Goal: Task Accomplishment & Management: Manage account settings

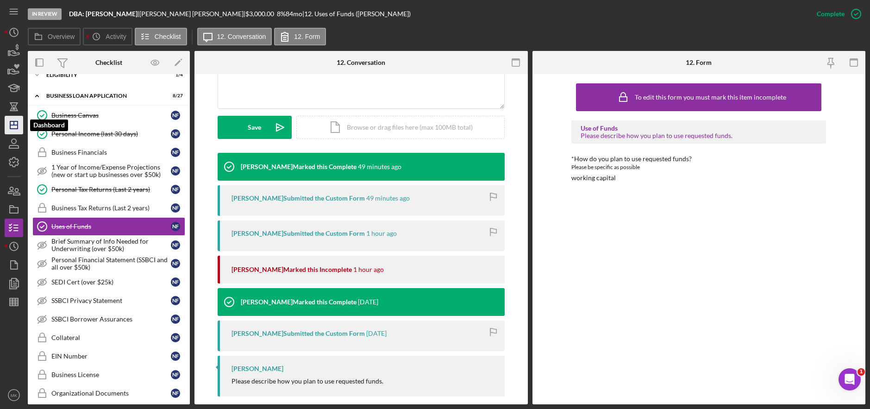
click at [15, 117] on icon "Icon/Dashboard" at bounding box center [13, 124] width 23 height 23
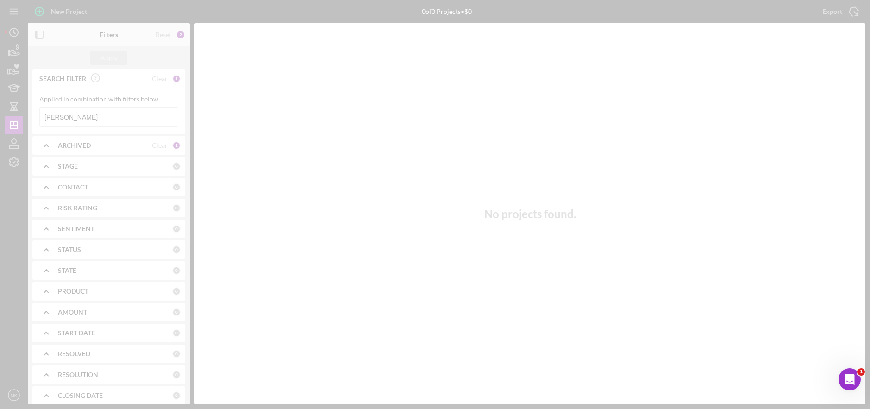
click at [70, 114] on div at bounding box center [435, 204] width 870 height 409
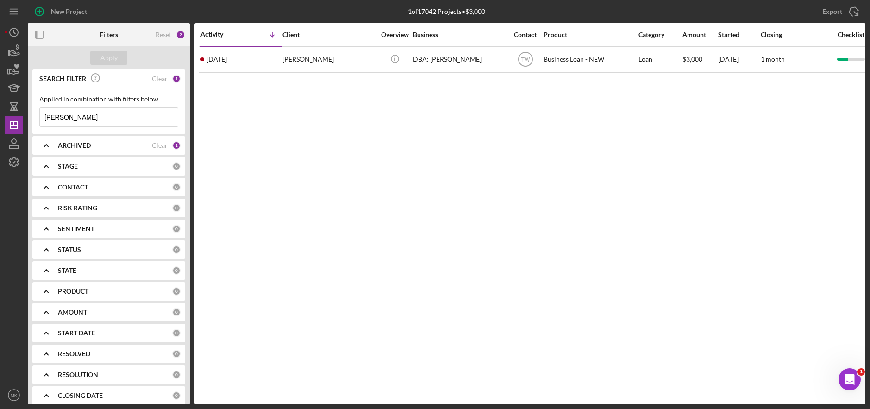
click at [75, 119] on input "[PERSON_NAME]" at bounding box center [109, 117] width 138 height 19
drag, startPoint x: 75, startPoint y: 119, endPoint x: 2, endPoint y: 110, distance: 73.8
click at [2, 110] on div "New Project 1 of 17042 Projects • $3,000 [PERSON_NAME] Export Icon/Export Filte…" at bounding box center [435, 204] width 870 height 409
type input "Verges"
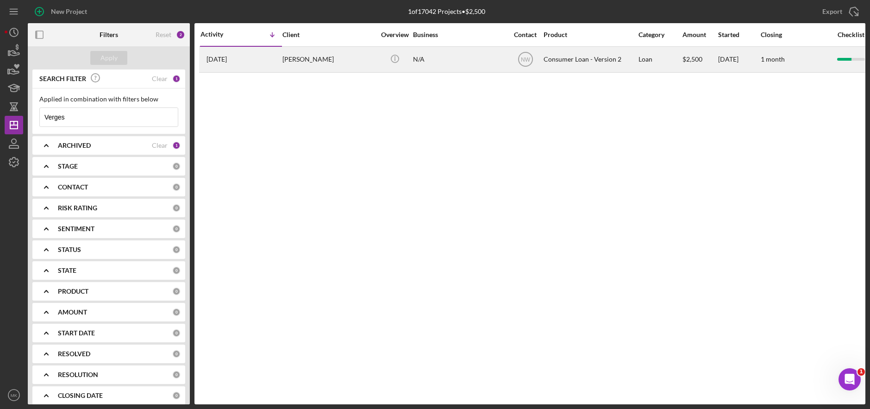
click at [316, 63] on div "[PERSON_NAME]" at bounding box center [328, 59] width 93 height 25
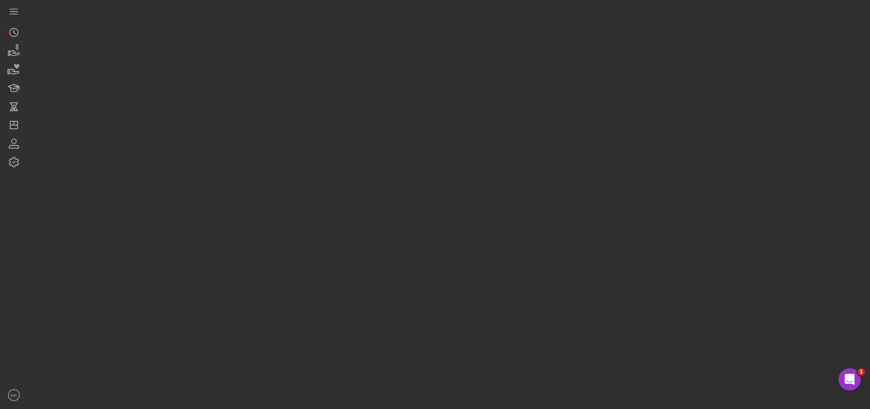
click at [316, 63] on div at bounding box center [447, 202] width 838 height 404
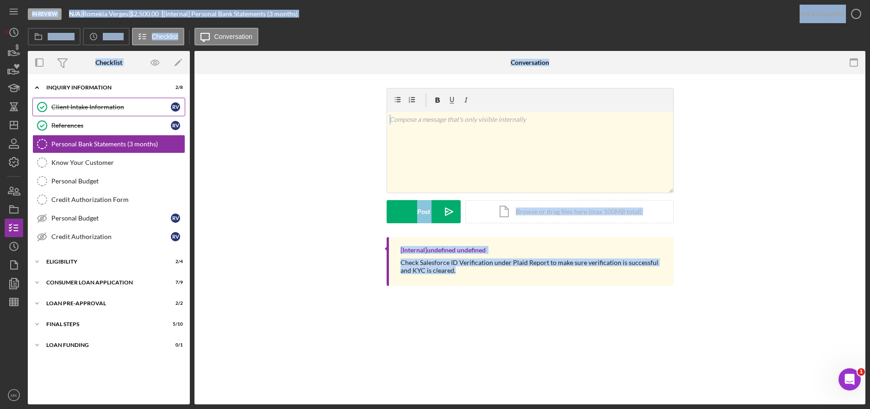
click at [82, 108] on div "Client Intake Information" at bounding box center [110, 106] width 119 height 7
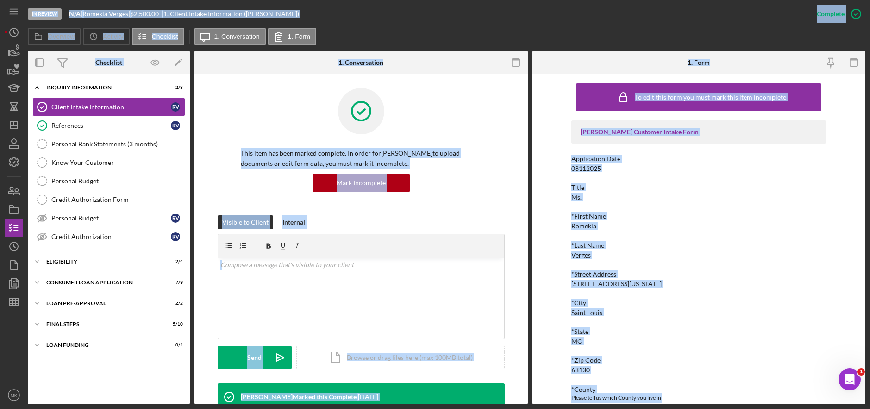
click at [680, 219] on div "*First Name" at bounding box center [698, 216] width 255 height 7
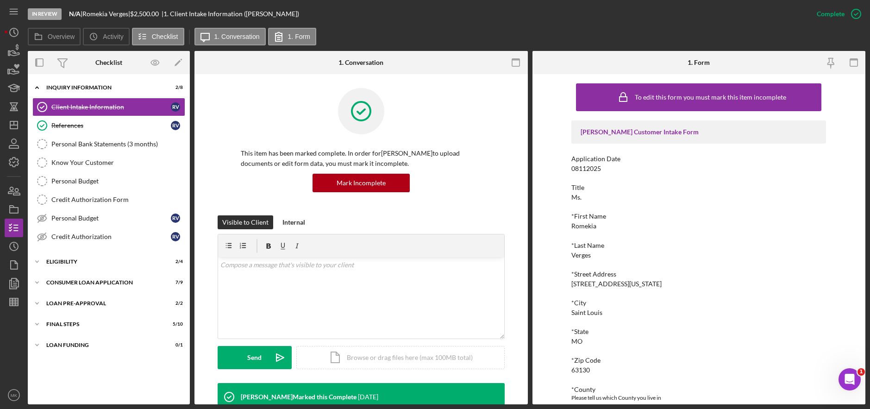
drag, startPoint x: 573, startPoint y: 283, endPoint x: 671, endPoint y: 284, distance: 98.6
click at [671, 284] on div "*Street Address [STREET_ADDRESS][US_STATE]" at bounding box center [698, 278] width 255 height 17
drag, startPoint x: 668, startPoint y: 284, endPoint x: 567, endPoint y: 282, distance: 101.0
click at [567, 282] on div "To edit this form you must mark this item incomplete [PERSON_NAME] Customer Int…" at bounding box center [698, 239] width 333 height 330
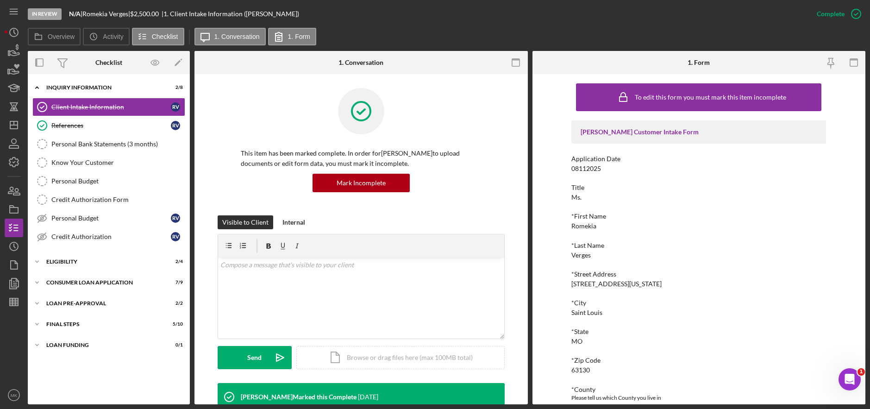
copy div "[STREET_ADDRESS][US_STATE]"
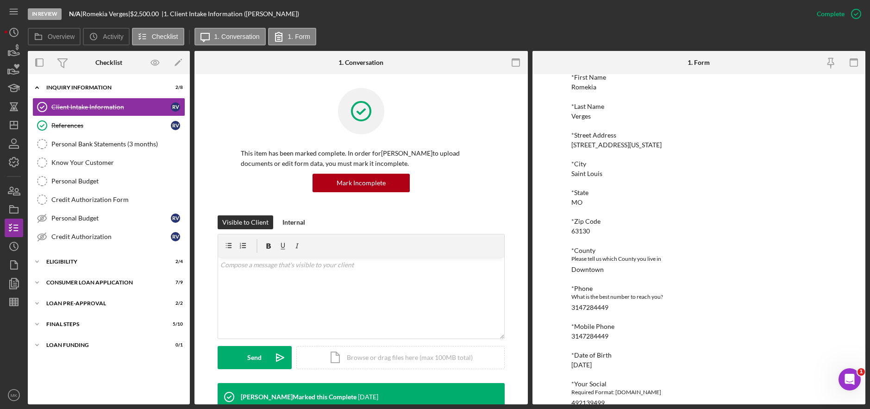
scroll to position [185, 0]
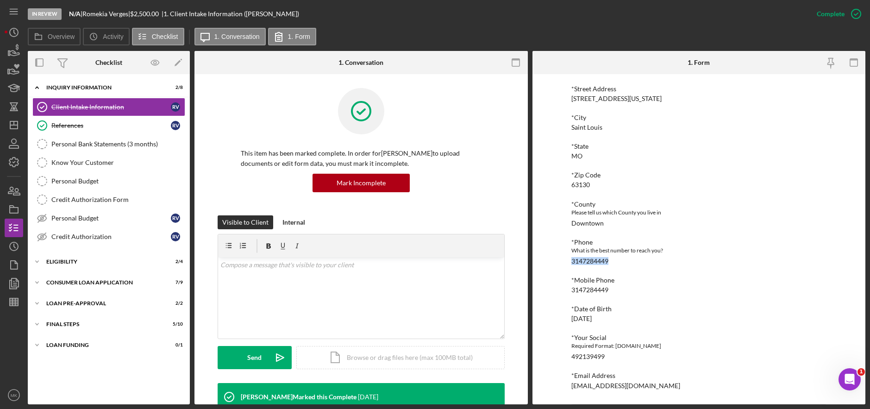
drag, startPoint x: 614, startPoint y: 261, endPoint x: 570, endPoint y: 262, distance: 43.1
click at [571, 262] on div "*Phone What is the best number to reach you? [PHONE_NUMBER]" at bounding box center [698, 251] width 255 height 26
copy div "3147284449"
click at [104, 281] on div "Consumer Loan Application" at bounding box center [112, 283] width 132 height 6
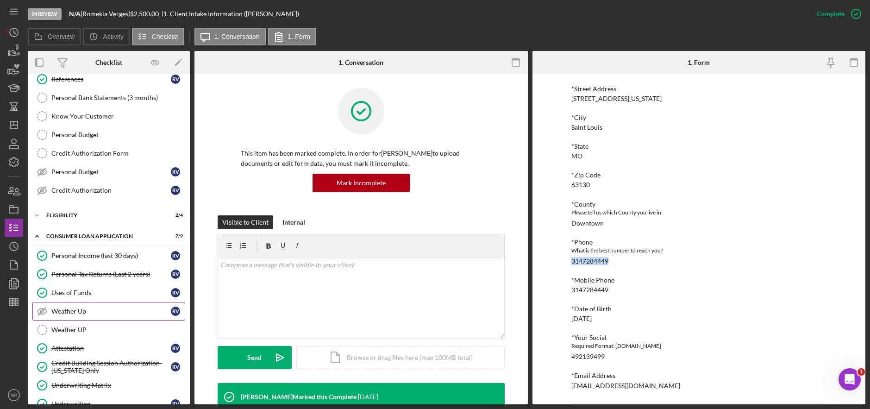
scroll to position [93, 0]
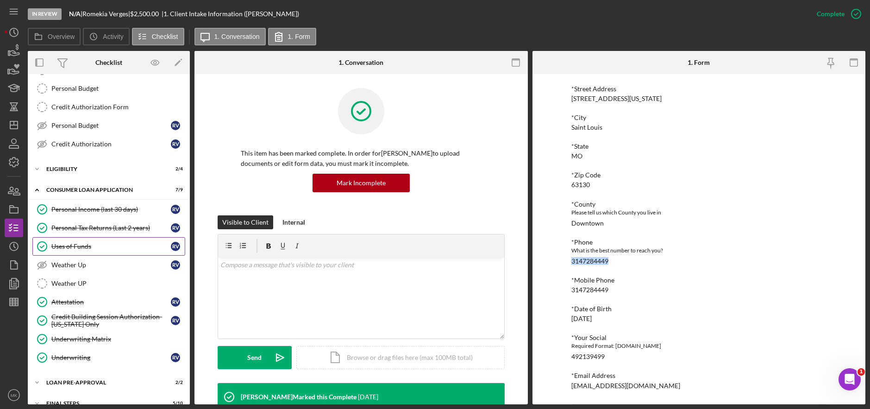
click at [82, 248] on div "Uses of Funds" at bounding box center [110, 246] width 119 height 7
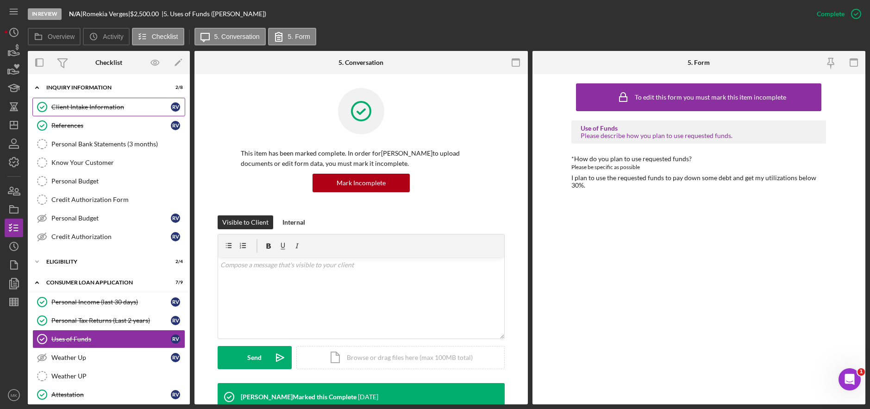
click at [100, 110] on div "Client Intake Information" at bounding box center [110, 106] width 119 height 7
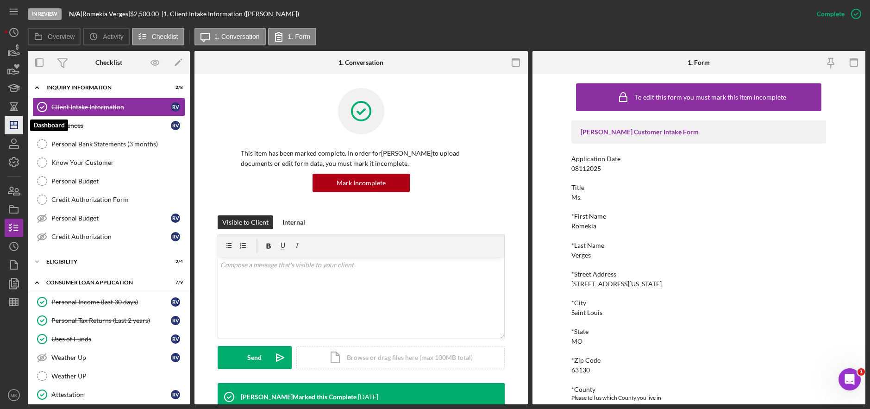
click at [16, 121] on polygon "button" at bounding box center [13, 124] width 7 height 7
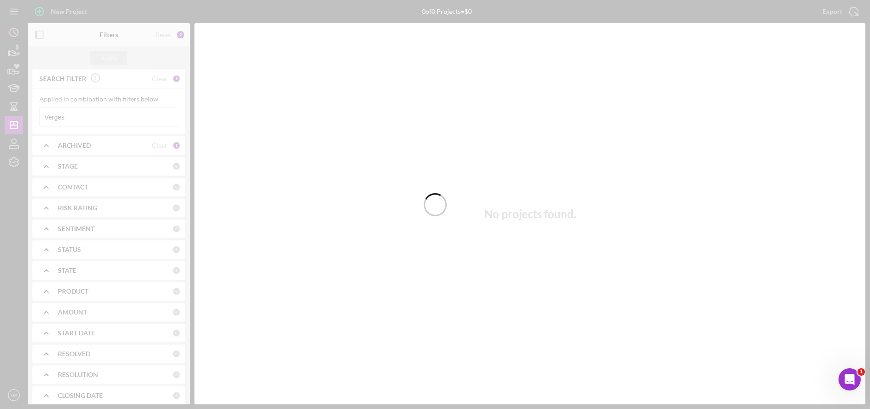
click at [76, 119] on div at bounding box center [435, 204] width 870 height 409
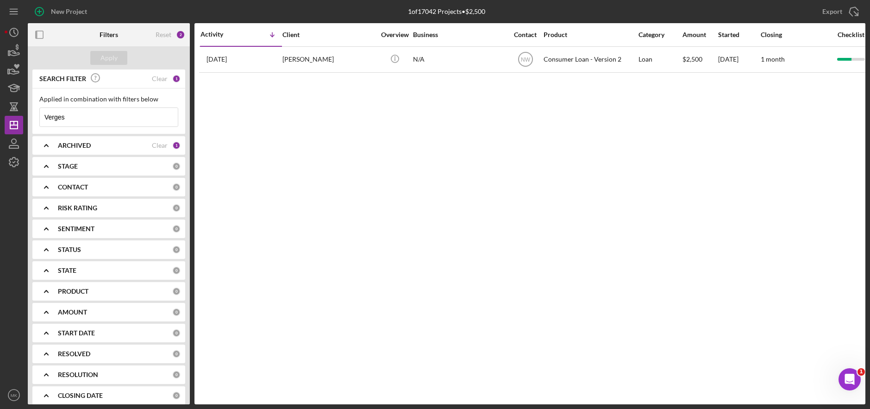
drag, startPoint x: 76, startPoint y: 119, endPoint x: -12, endPoint y: 112, distance: 88.7
click at [0, 112] on html "New Project 1 of 17042 Projects • $2,500 Verges Export Icon/Export Filters Rese…" at bounding box center [435, 204] width 870 height 409
type input "[US_STATE]"
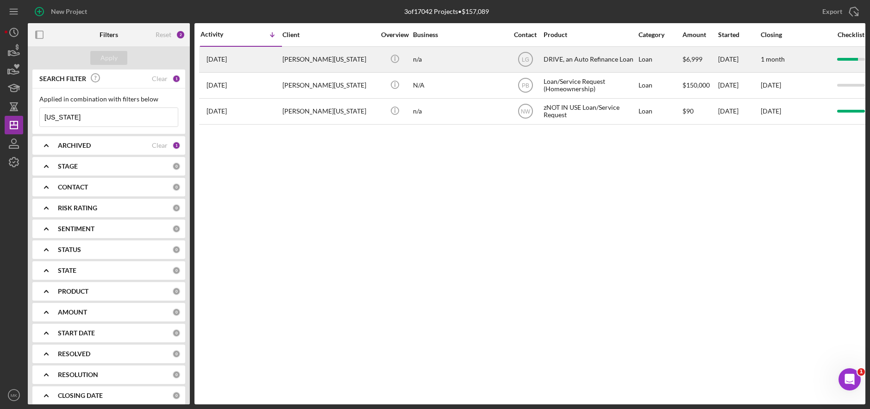
click at [316, 58] on div "[PERSON_NAME][US_STATE]" at bounding box center [328, 59] width 93 height 25
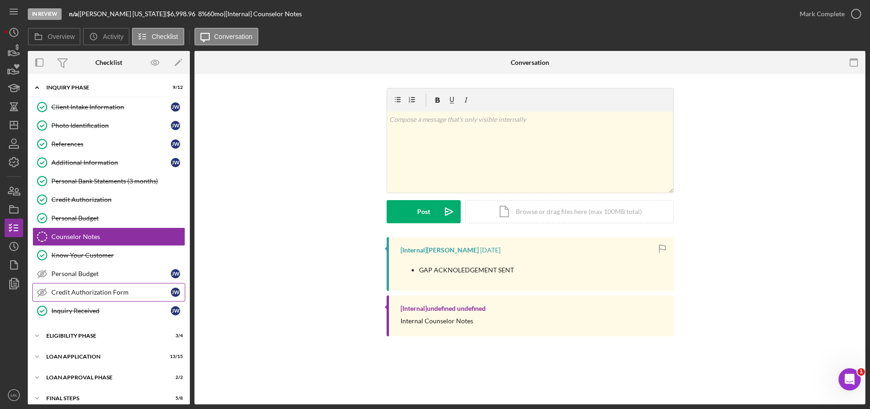
scroll to position [29, 0]
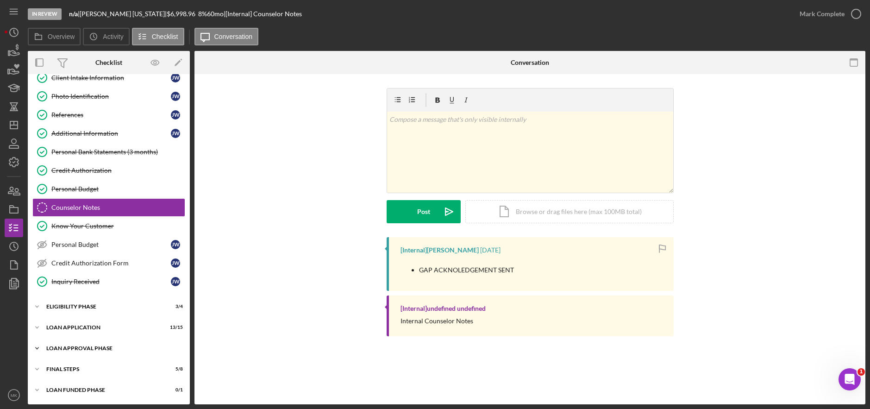
click at [82, 345] on div "Loan Approval Phase" at bounding box center [112, 348] width 132 height 6
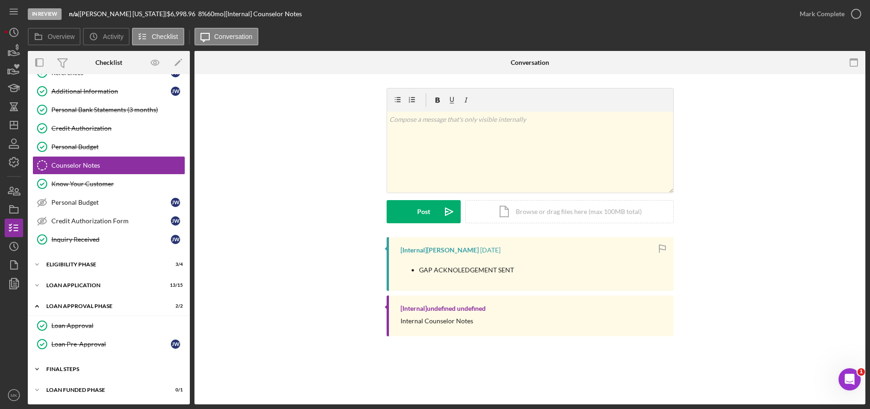
click at [60, 370] on div "FINAL STEPS" at bounding box center [112, 369] width 132 height 6
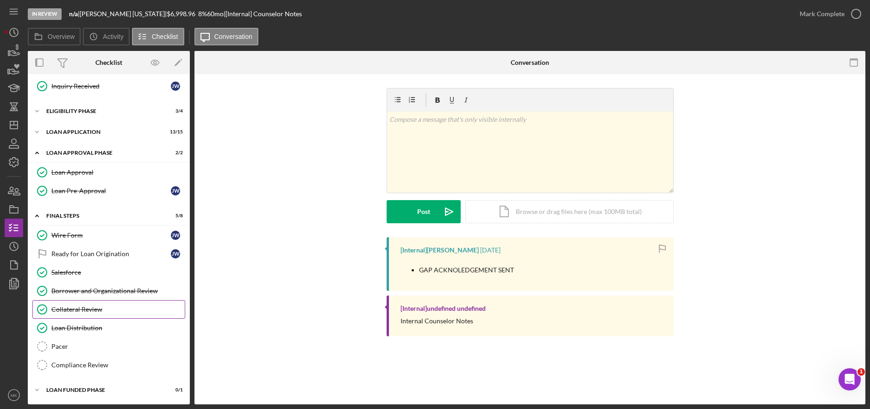
scroll to position [0, 0]
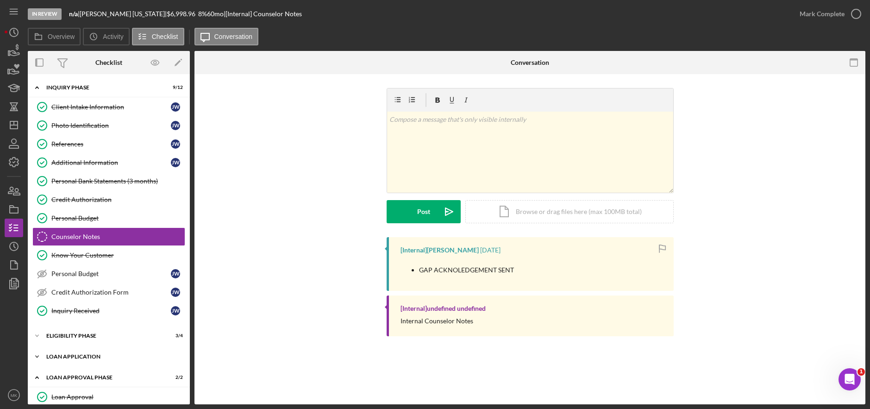
click at [70, 357] on div "Loan Application" at bounding box center [112, 357] width 132 height 6
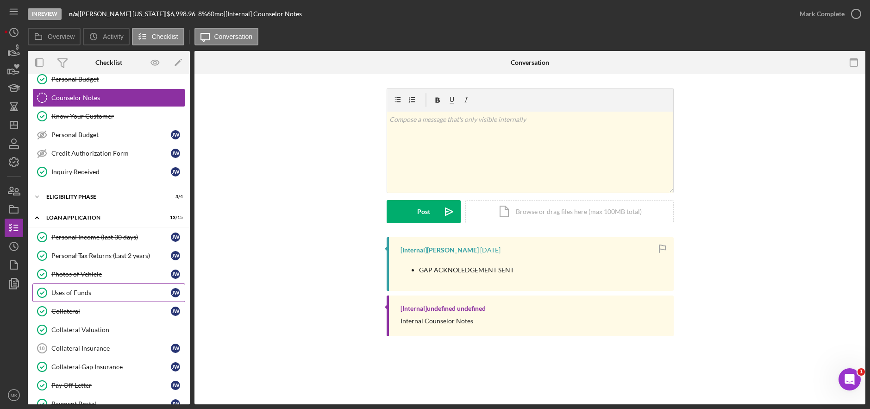
click at [75, 294] on div "Uses of Funds" at bounding box center [110, 292] width 119 height 7
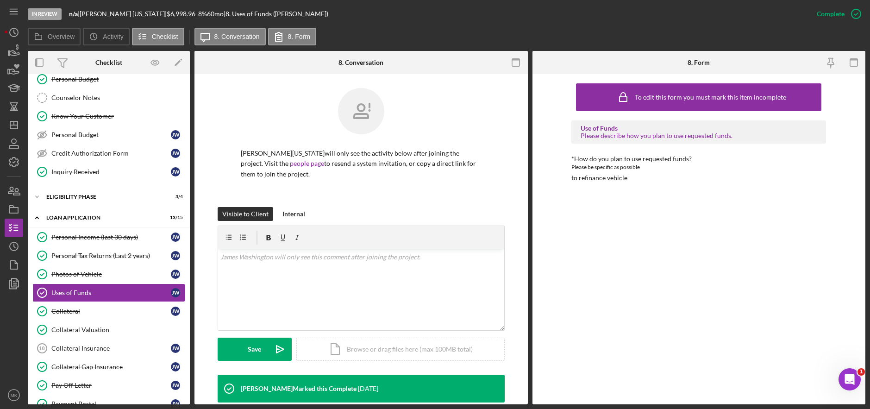
click at [593, 250] on div "To edit this form you must mark this item incomplete Use of Funds Please descri…" at bounding box center [698, 239] width 255 height 321
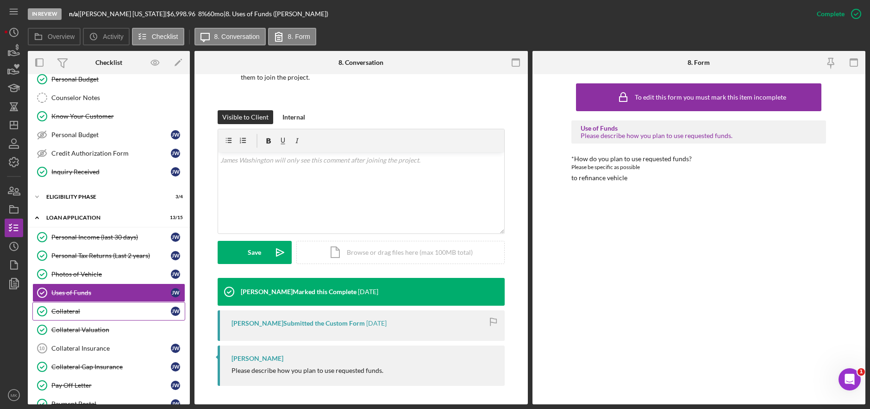
click at [89, 313] on div "Collateral" at bounding box center [110, 310] width 119 height 7
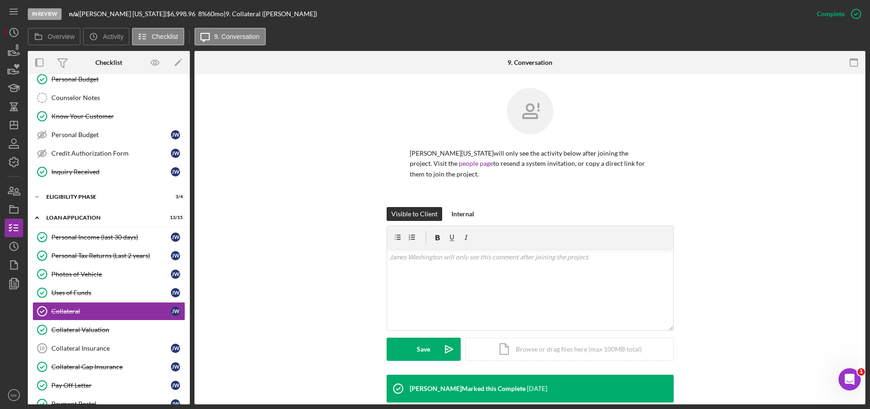
scroll to position [177, 0]
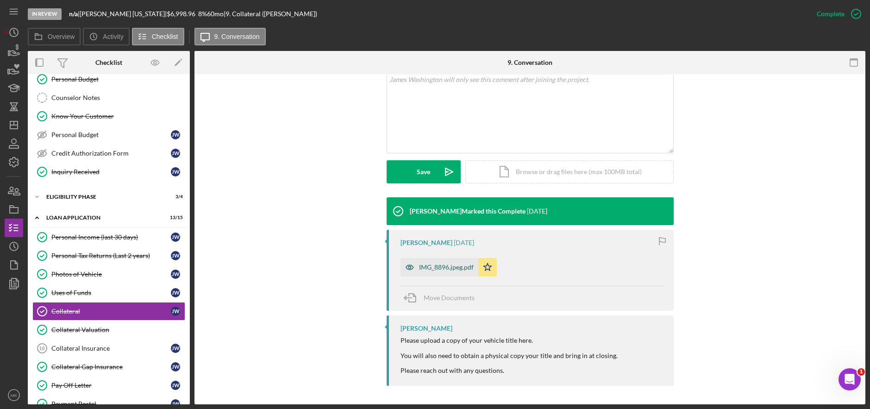
click at [434, 266] on div "IMG_8896.jpeg.pdf" at bounding box center [446, 266] width 55 height 7
click at [434, 266] on div "IMG_8896.jpeg.pdf Icon/Star" at bounding box center [533, 264] width 264 height 23
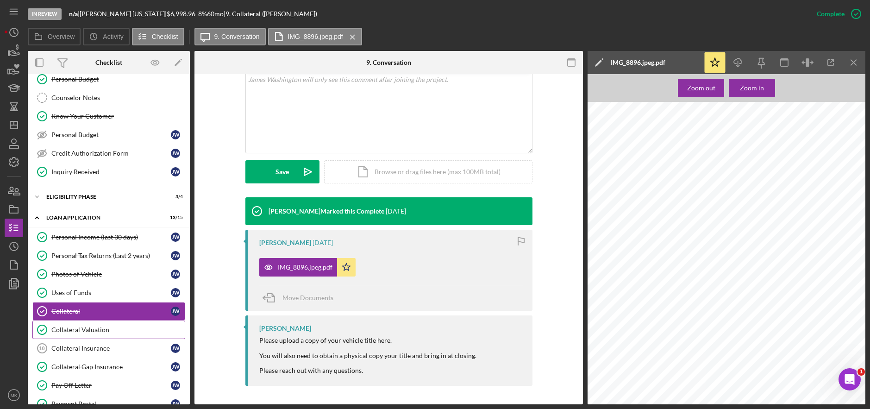
click at [95, 329] on div "Collateral Valuation" at bounding box center [117, 329] width 133 height 7
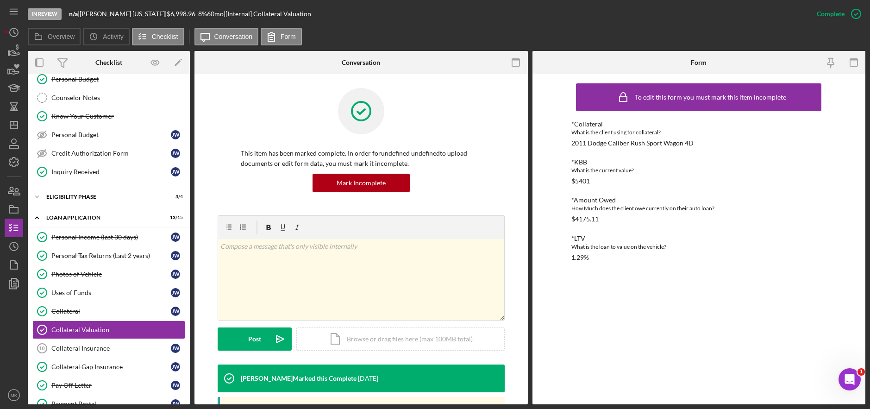
click at [698, 146] on div "*Collateral What is the client using for collateral? 2011 Dodge Caliber Rush Sp…" at bounding box center [698, 133] width 255 height 26
drag, startPoint x: 698, startPoint y: 142, endPoint x: 573, endPoint y: 143, distance: 124.6
click at [573, 143] on div "*Collateral What is the client using for collateral? 2011 Dodge Caliber Rush Sp…" at bounding box center [698, 133] width 255 height 26
copy div "2011 Dodge Caliber Rush Sport Wagon 4D"
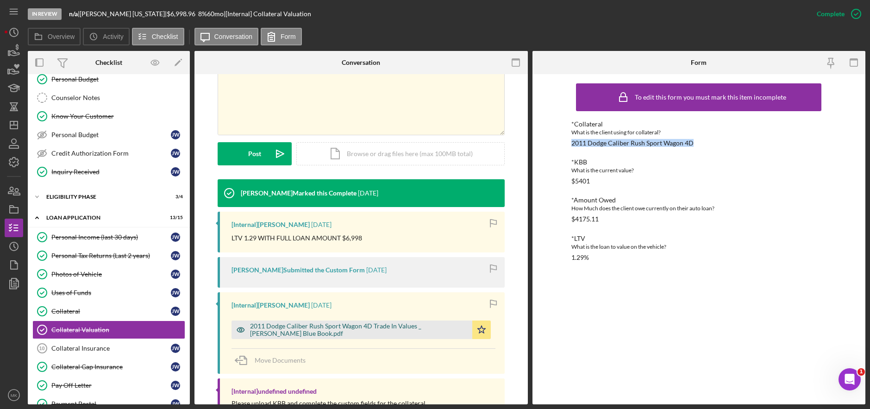
click at [316, 329] on div "2011 Dodge Caliber Rush Sport Wagon 4D Trade In Values _ [PERSON_NAME] Blue Boo…" at bounding box center [359, 329] width 218 height 15
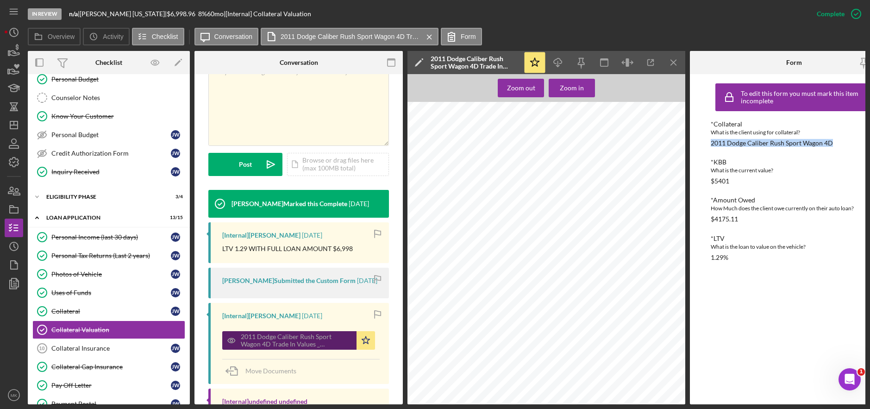
scroll to position [246, 0]
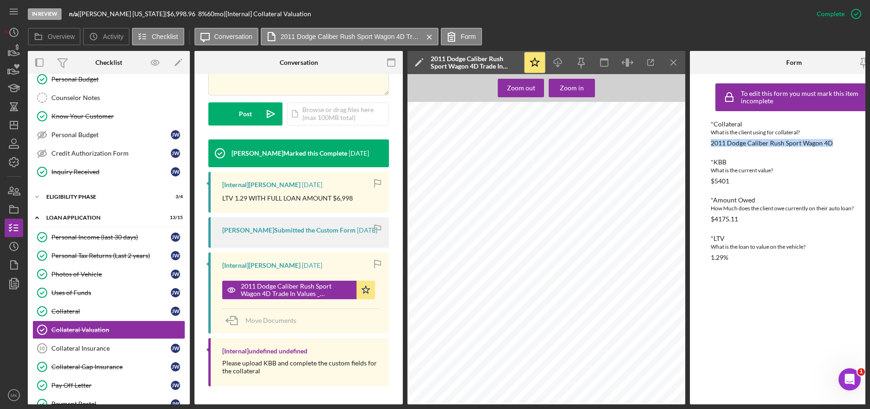
click at [67, 313] on div "Collateral" at bounding box center [110, 310] width 119 height 7
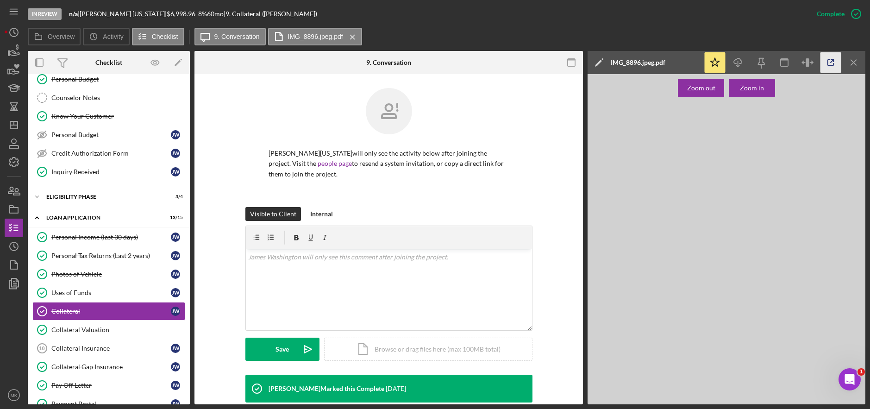
click at [833, 60] on line "button" at bounding box center [832, 61] width 3 height 3
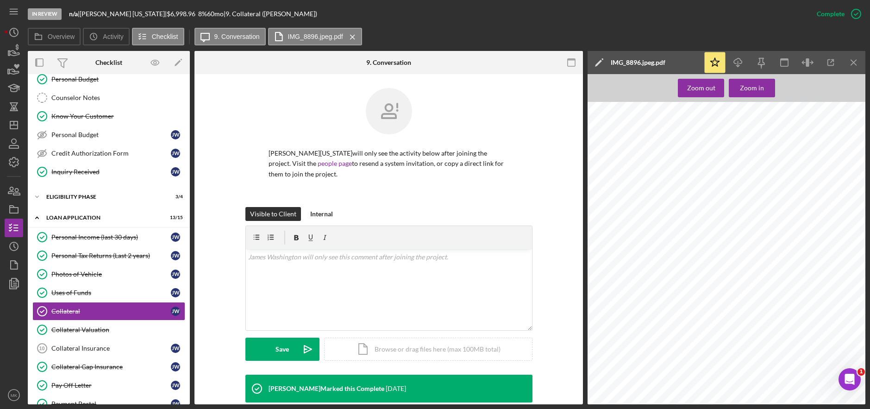
drag, startPoint x: 100, startPoint y: 345, endPoint x: 20, endPoint y: 368, distance: 83.6
click at [100, 345] on div "Collateral Insurance" at bounding box center [110, 348] width 119 height 7
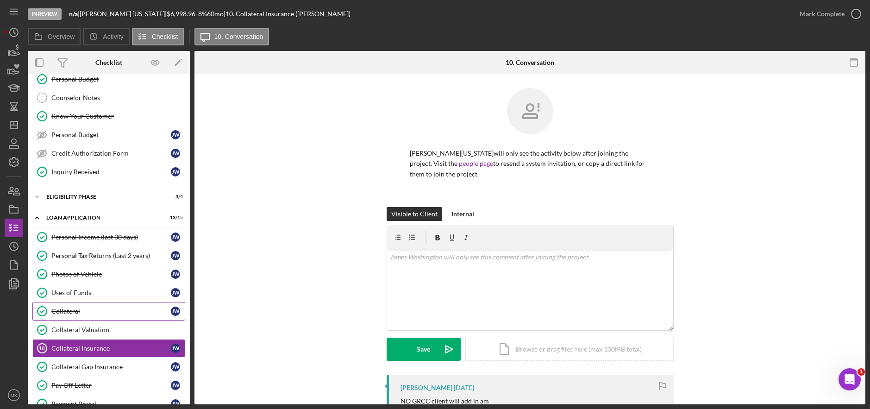
click at [84, 317] on link "Collateral Collateral [PERSON_NAME]" at bounding box center [108, 311] width 153 height 19
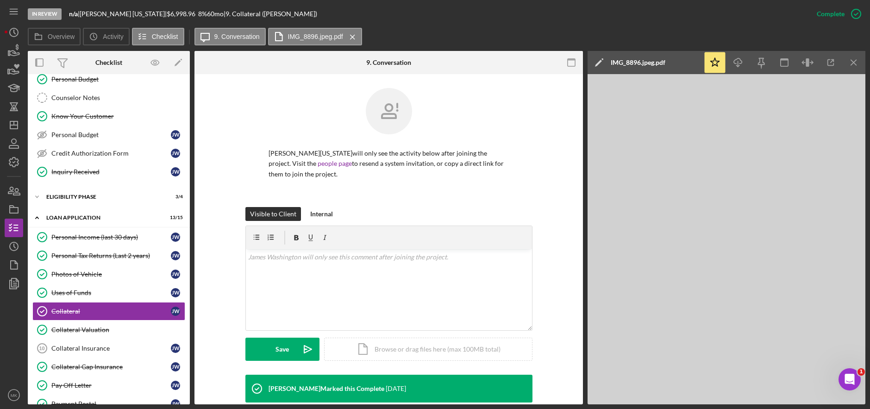
scroll to position [177, 0]
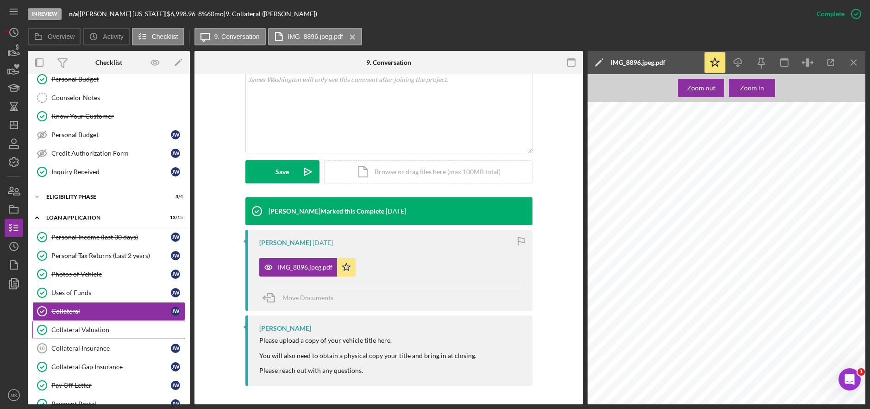
click at [94, 328] on div "Collateral Valuation" at bounding box center [117, 329] width 133 height 7
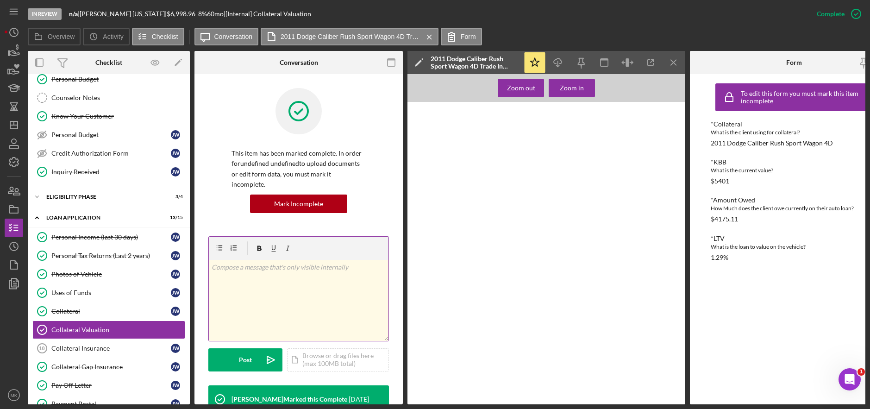
scroll to position [246, 0]
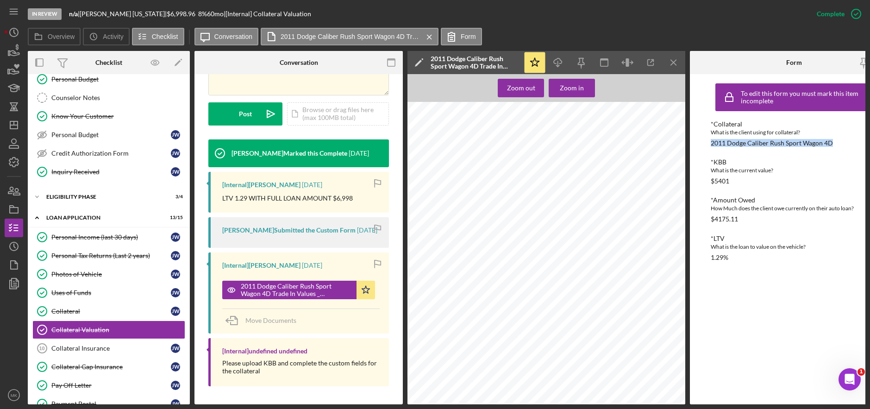
drag, startPoint x: 838, startPoint y: 142, endPoint x: 711, endPoint y: 144, distance: 126.9
click at [711, 144] on div "*Collateral What is the client using for collateral? 2011 Dodge Caliber Rush Sp…" at bounding box center [794, 133] width 167 height 26
copy div "2011 Dodge Caliber Rush Sport Wagon 4D"
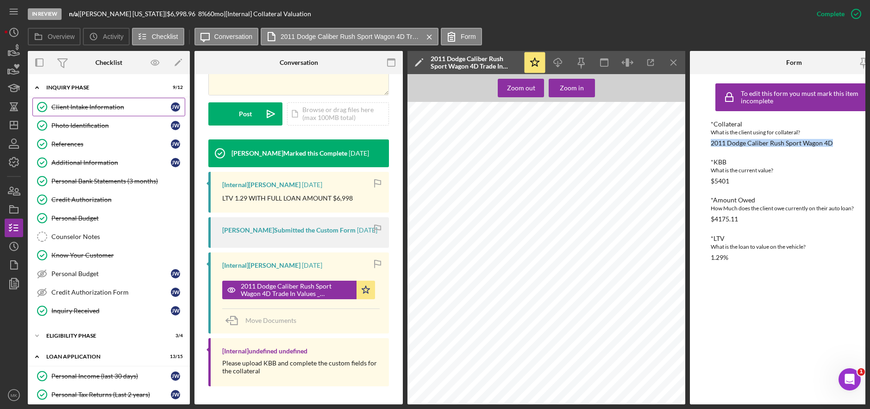
drag, startPoint x: 98, startPoint y: 103, endPoint x: 91, endPoint y: 104, distance: 6.5
click at [98, 103] on div "Client Intake Information" at bounding box center [110, 106] width 119 height 7
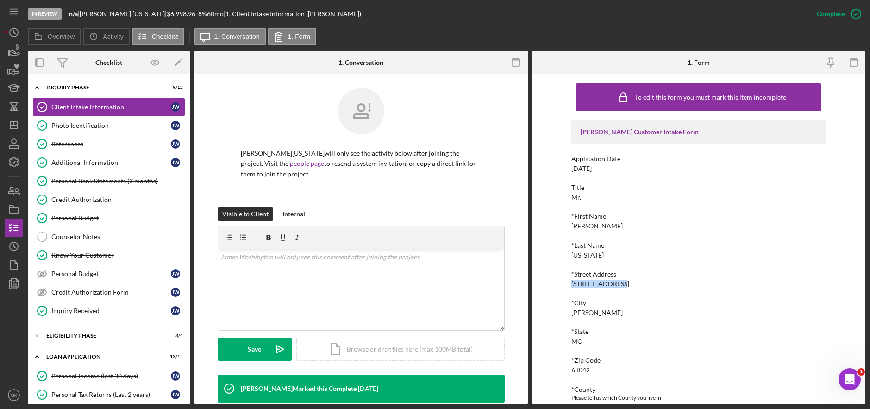
drag, startPoint x: 570, startPoint y: 285, endPoint x: 618, endPoint y: 286, distance: 47.7
click at [618, 286] on div "*Street Address [STREET_ADDRESS]" at bounding box center [698, 278] width 255 height 17
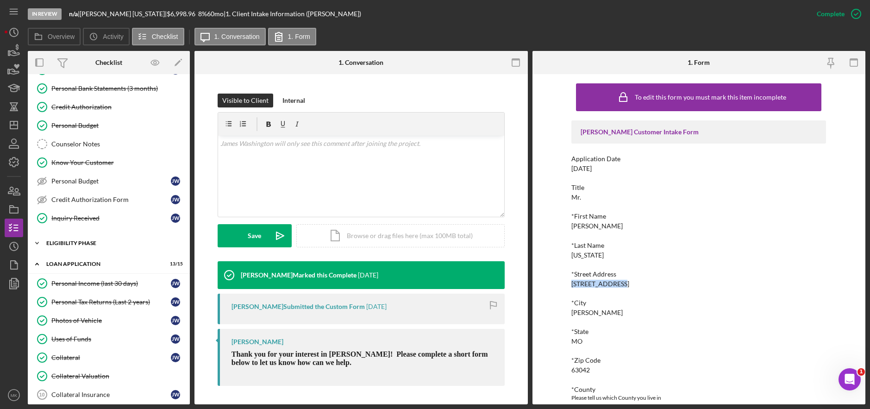
scroll to position [139, 0]
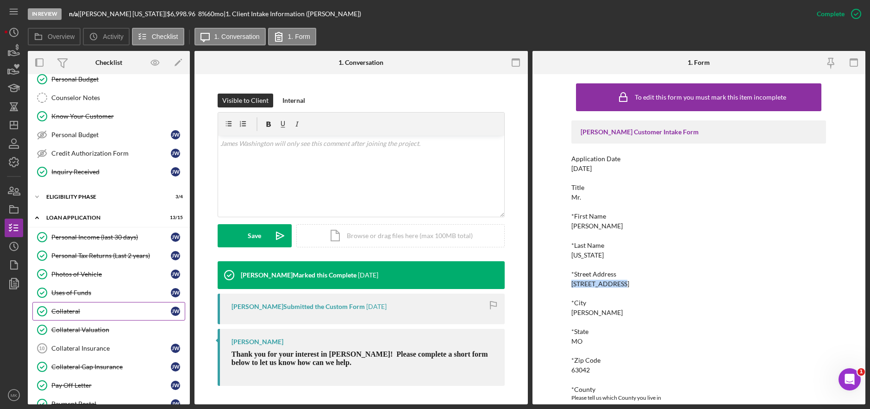
click at [81, 315] on div "Collateral" at bounding box center [110, 310] width 119 height 7
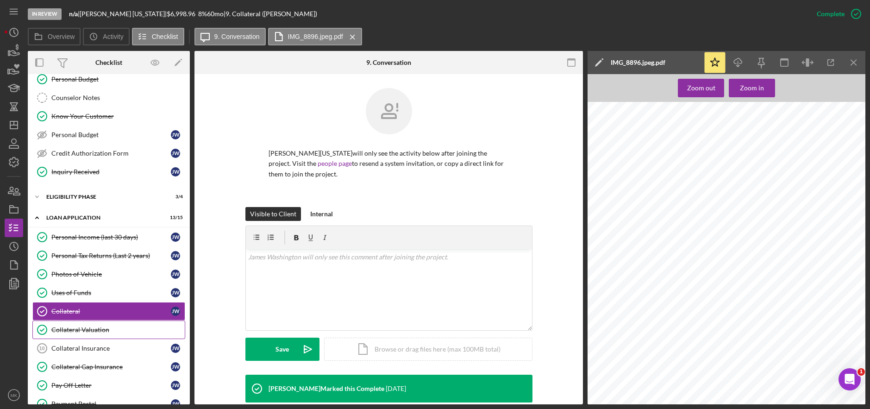
click at [92, 323] on link "Collateral Valuation Collateral Valuation" at bounding box center [108, 329] width 153 height 19
